Goal: Task Accomplishment & Management: Complete application form

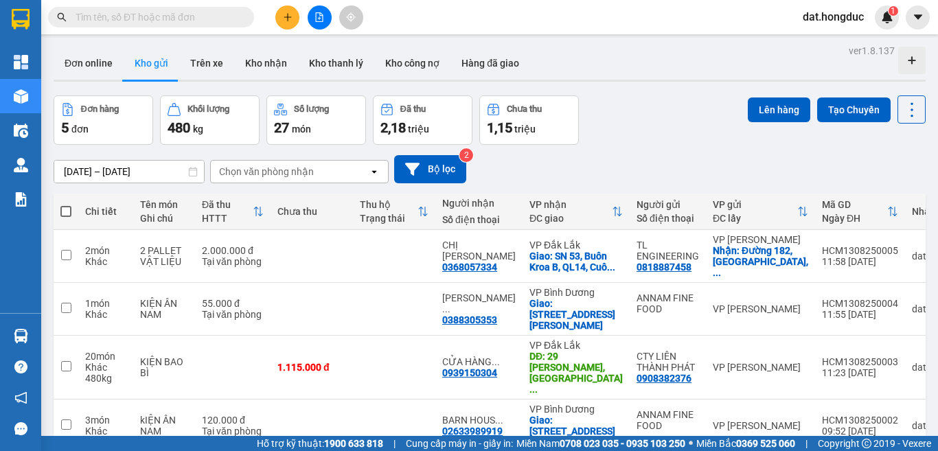
click at [237, 20] on input "text" at bounding box center [157, 17] width 162 height 15
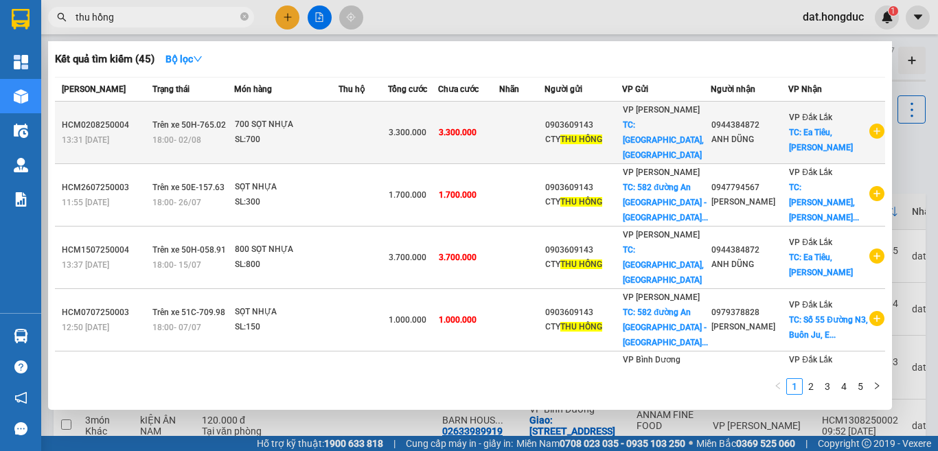
type input "thu hồng"
click at [869, 124] on icon "plus-circle" at bounding box center [876, 131] width 15 height 15
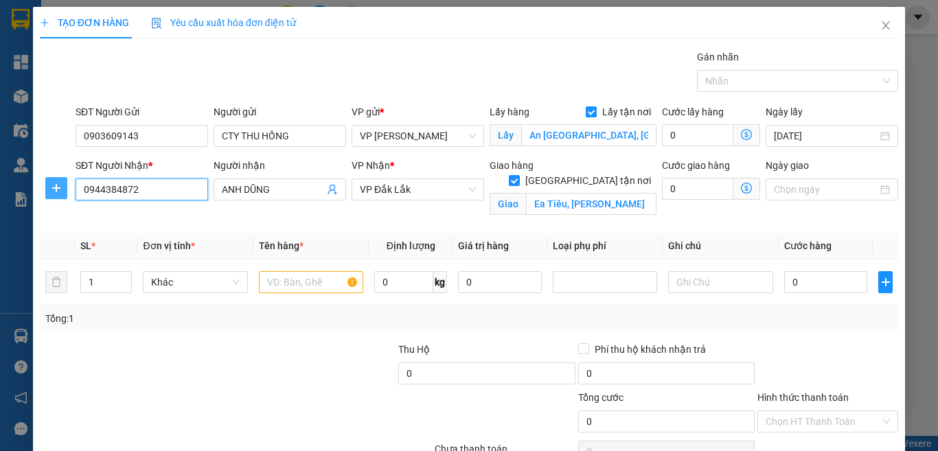
drag, startPoint x: 159, startPoint y: 196, endPoint x: 51, endPoint y: 189, distance: 108.0
click at [51, 189] on div "SĐT Người Nhận * 0944384872 0944384872 Người nhận ANH DŨNG VP Nhận * VP [GEOGRA…" at bounding box center [468, 190] width 861 height 65
type input "0367719793"
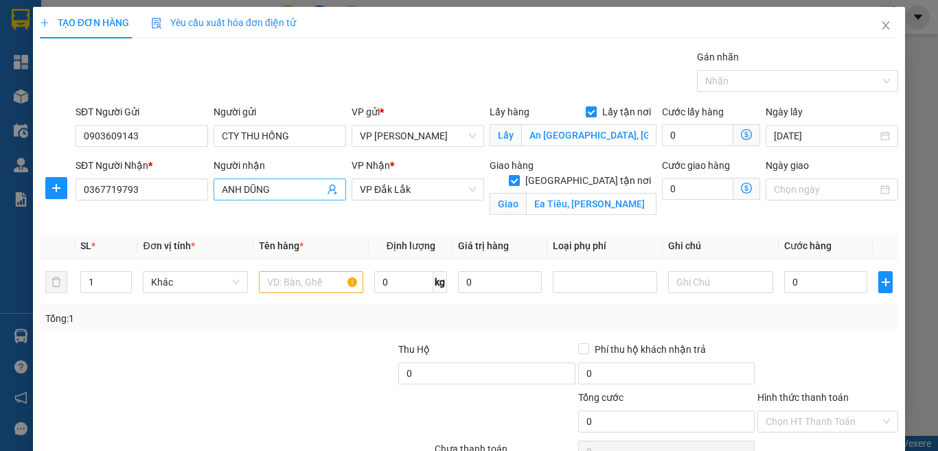
click at [273, 195] on input "ANH DŨNG" at bounding box center [273, 189] width 102 height 15
type input "CHỊ NHI"
click at [610, 193] on input "Ea Tiêu, [PERSON_NAME]" at bounding box center [591, 204] width 130 height 22
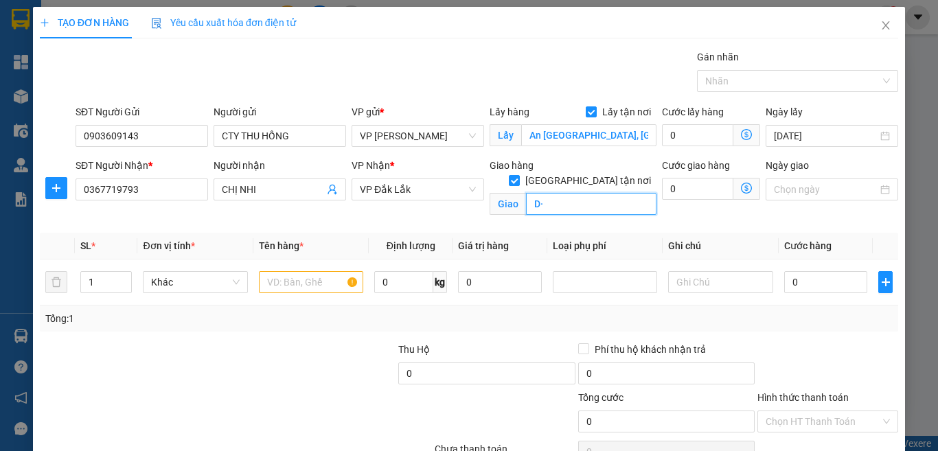
type input "D"
type input "Đường 8B, [GEOGRAPHIC_DATA], [GEOGRAPHIC_DATA], [GEOGRAPHIC_DATA]"
click at [693, 189] on input "0" at bounding box center [697, 189] width 71 height 22
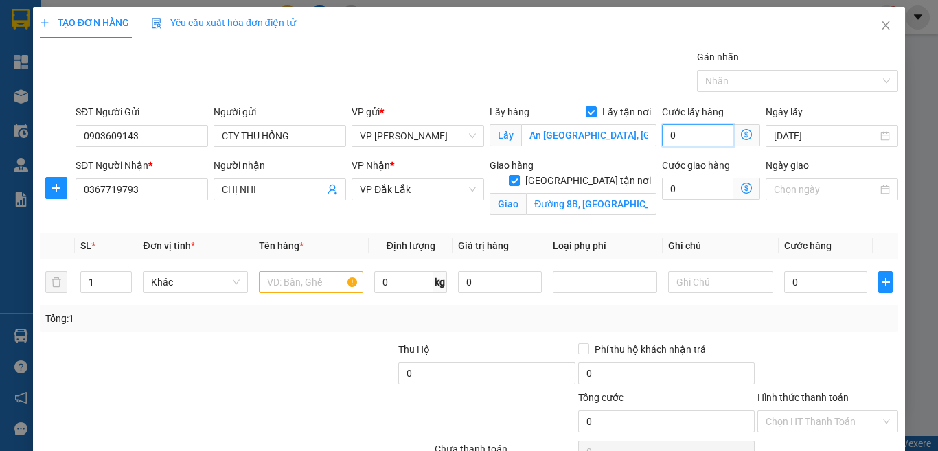
click at [676, 132] on input "0" at bounding box center [697, 135] width 71 height 22
type input "1"
type input "15"
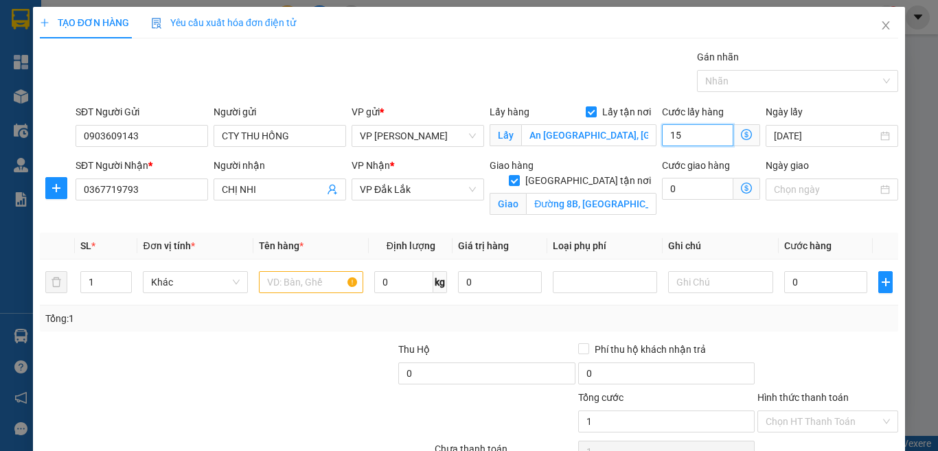
type input "15"
type input "150"
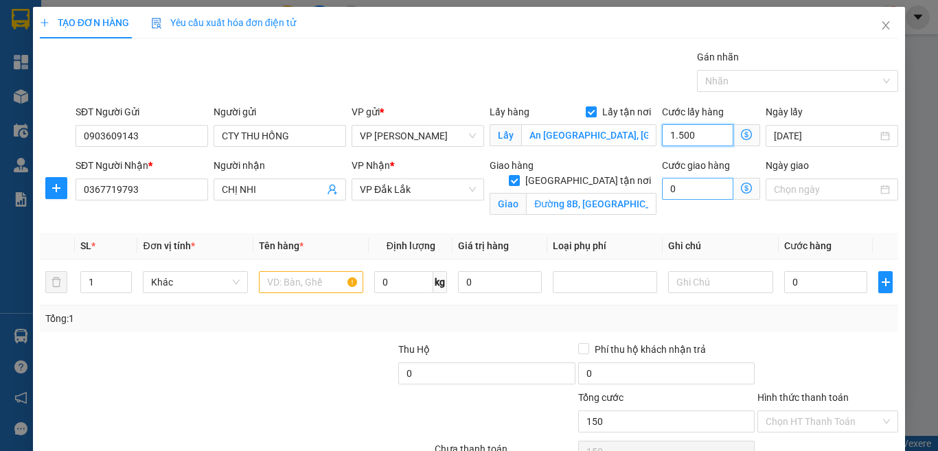
type input "15.000"
type input "150.000"
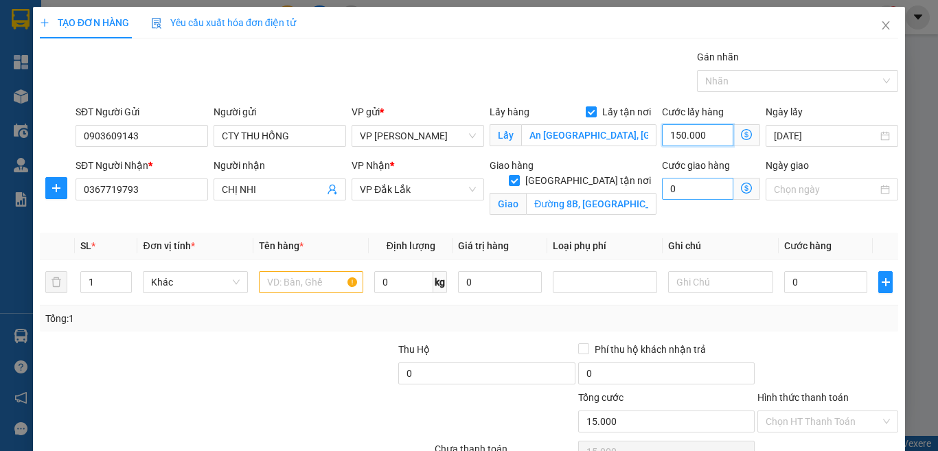
type input "150.000"
click at [678, 185] on input "0" at bounding box center [697, 189] width 71 height 22
type input "1"
type input "150.001"
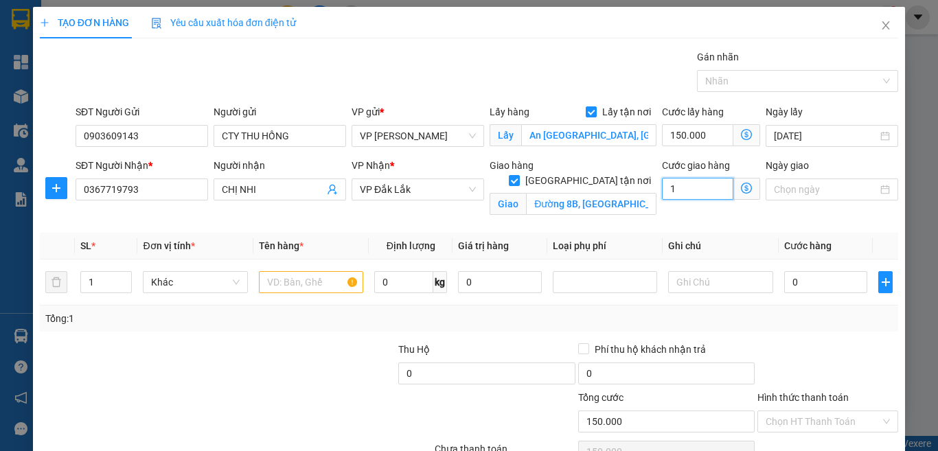
type input "150.001"
type input "15"
type input "150.015"
type input "150"
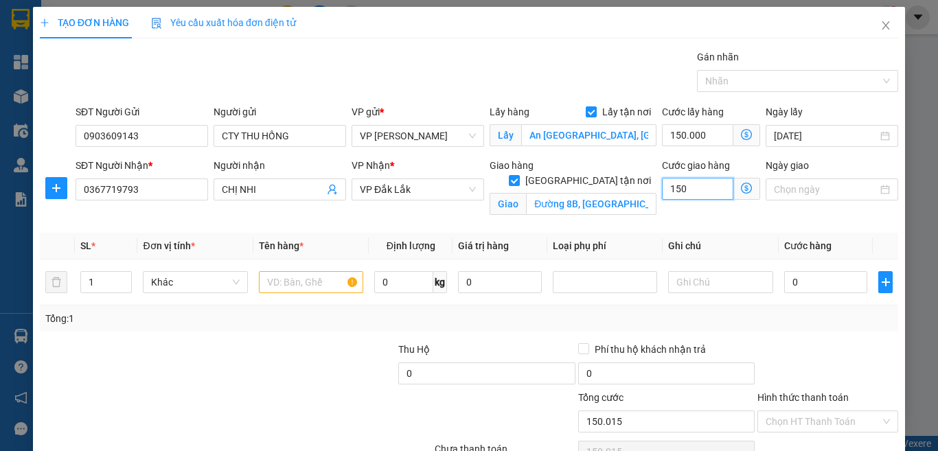
type input "150.150"
type input "15.000"
type input "165.000"
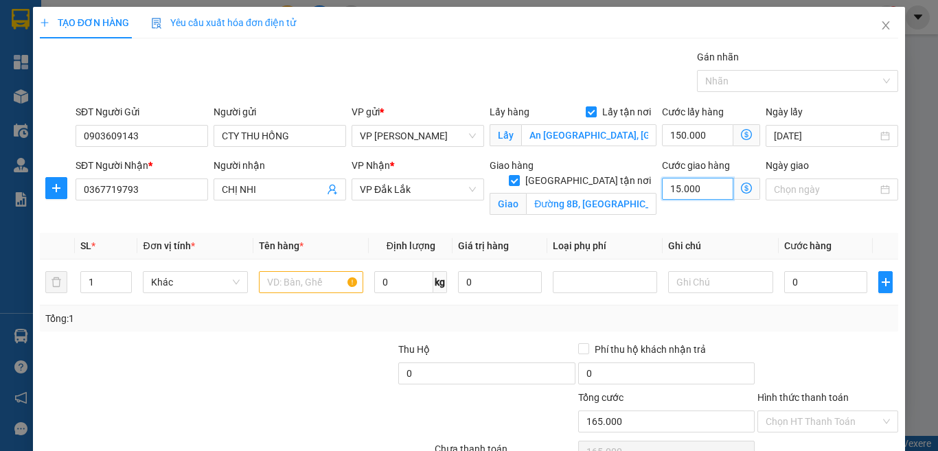
type input "150.000"
type input "300.000"
type input "150.000"
drag, startPoint x: 96, startPoint y: 284, endPoint x: 84, endPoint y: 284, distance: 11.7
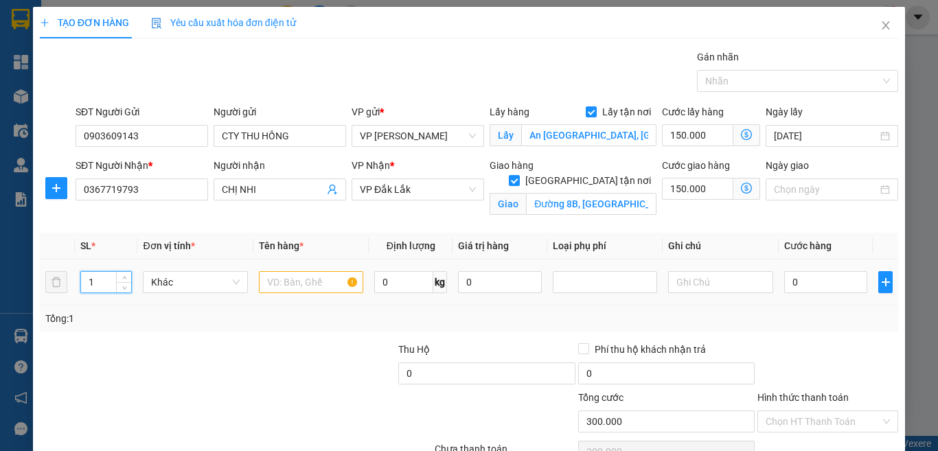
click at [84, 284] on input "1" at bounding box center [106, 282] width 51 height 21
type input "50"
click at [275, 277] on input "text" at bounding box center [311, 282] width 104 height 22
click at [815, 286] on input "0" at bounding box center [826, 282] width 84 height 22
type input "2"
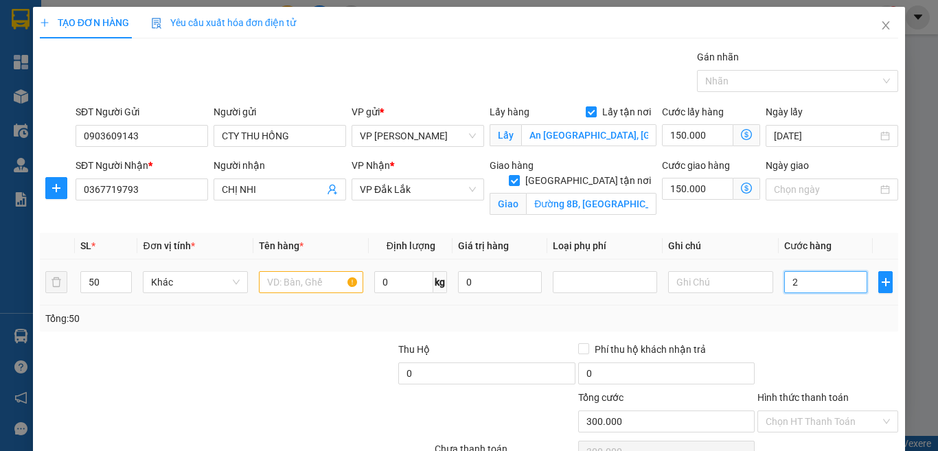
type input "300.002"
type input "200"
type input "300.200"
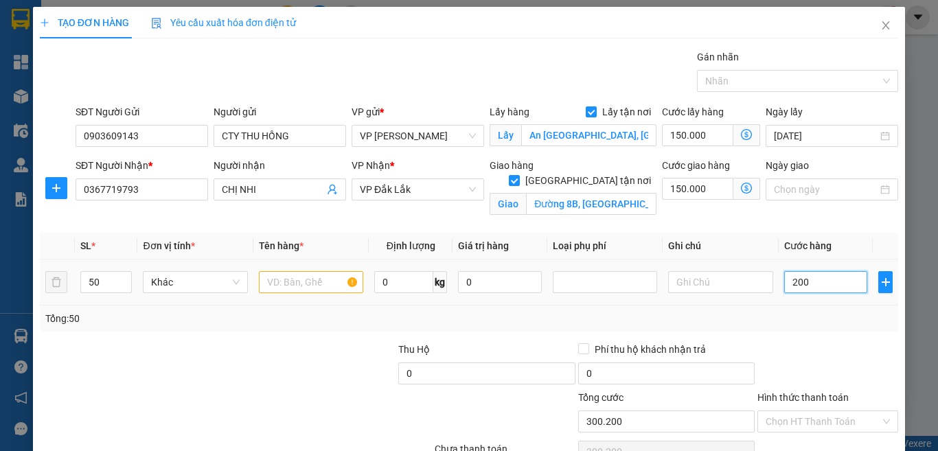
type input "2.000"
type input "302.000"
type input "20.000"
type input "320.000"
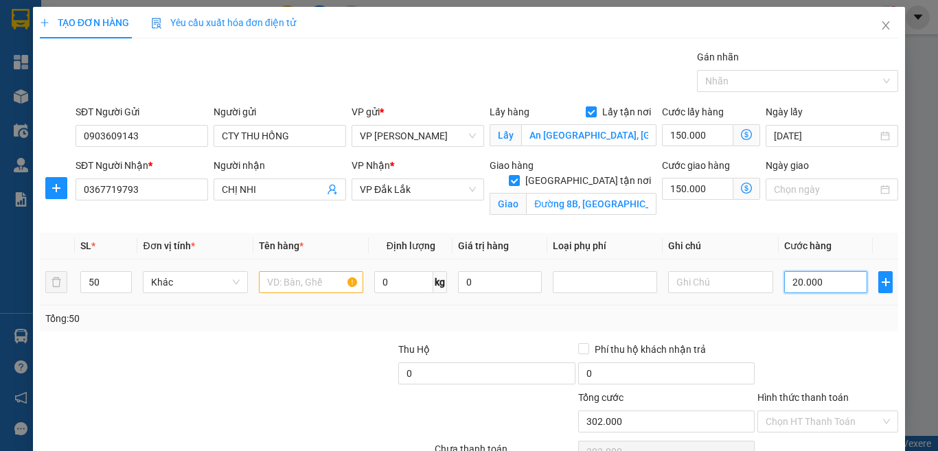
type input "320.000"
type input "200.000"
type input "500.000"
type input "200.000"
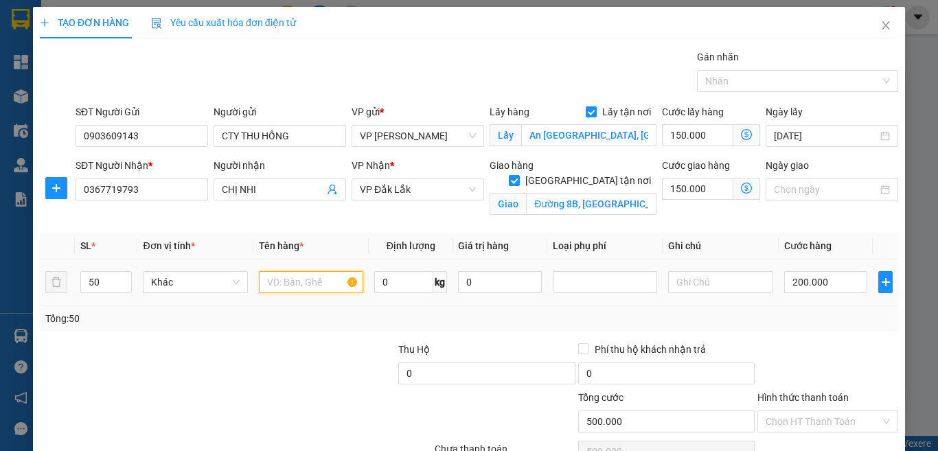
click at [310, 283] on input "text" at bounding box center [311, 282] width 104 height 22
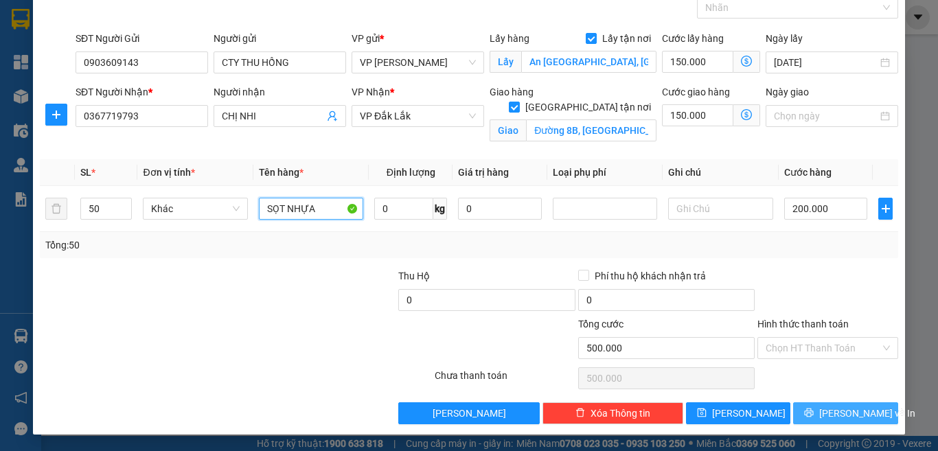
type input "SỌT NHỰA"
click at [827, 415] on span "[PERSON_NAME] và In" at bounding box center [867, 413] width 96 height 15
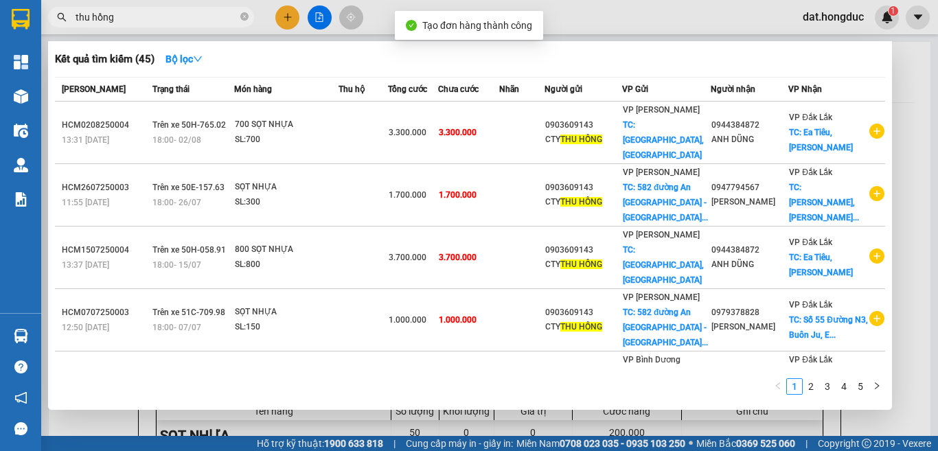
click at [902, 80] on div at bounding box center [469, 225] width 938 height 451
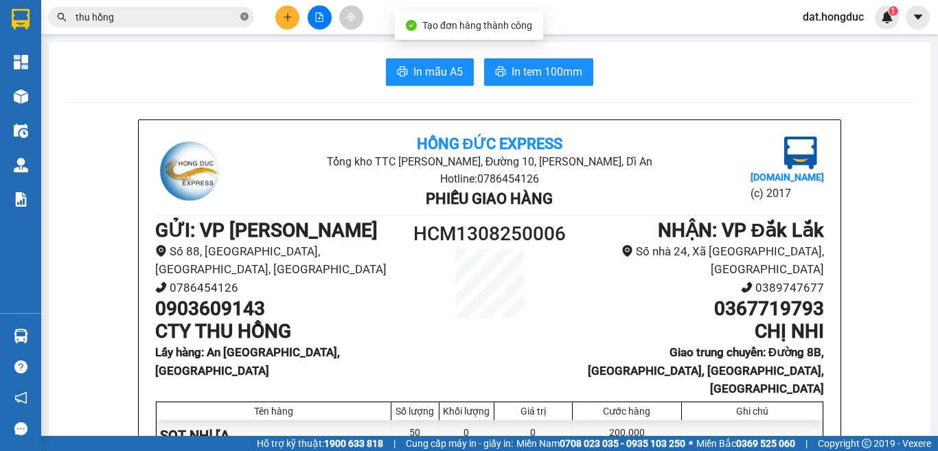
click at [244, 21] on icon "close-circle" at bounding box center [244, 16] width 8 height 8
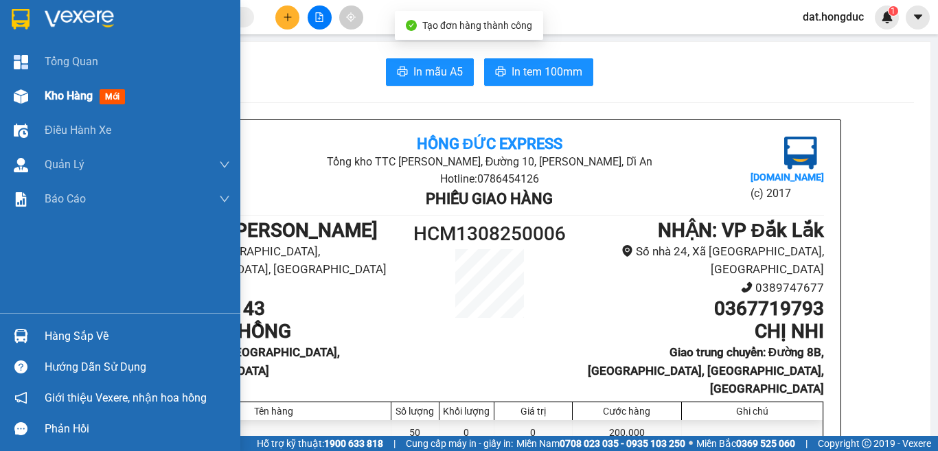
click at [60, 98] on span "Kho hàng" at bounding box center [69, 95] width 48 height 13
